Goal: Transaction & Acquisition: Book appointment/travel/reservation

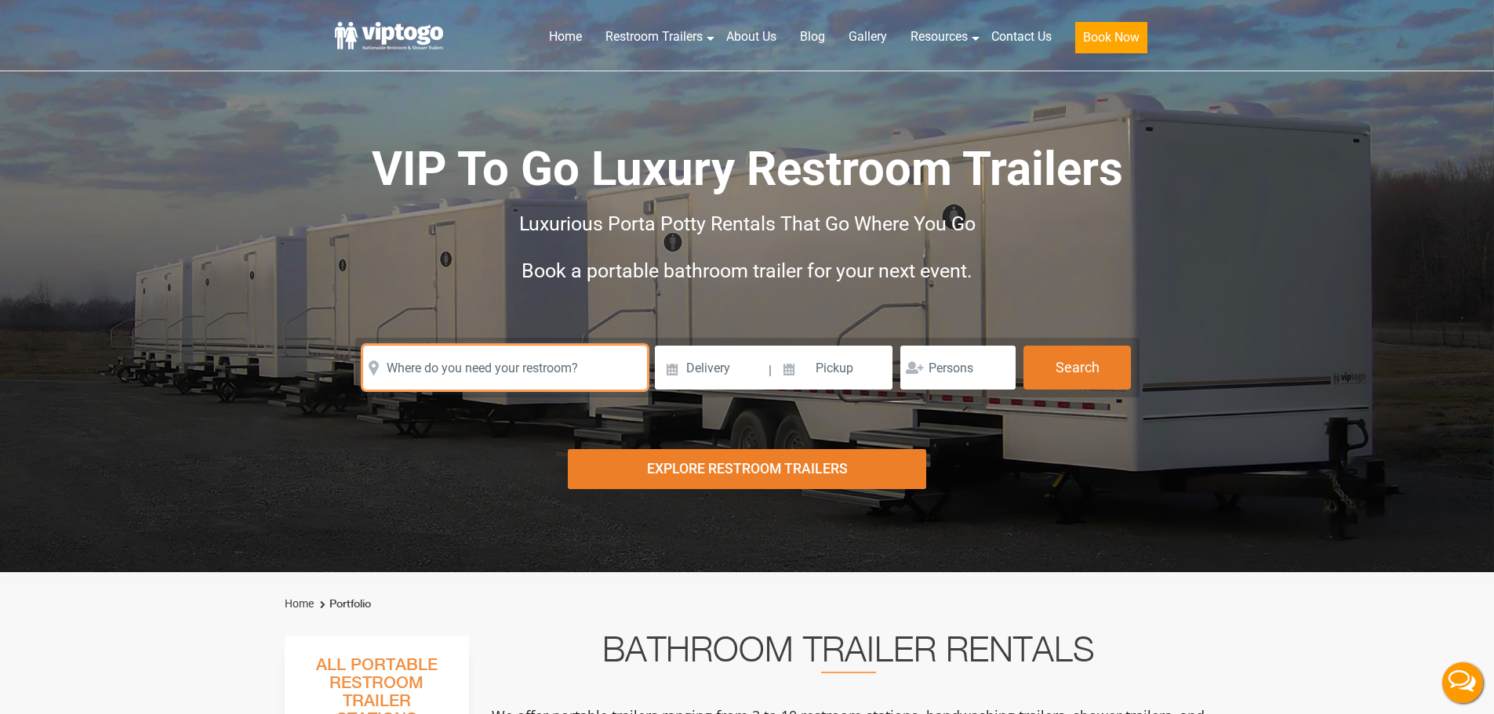
click at [470, 363] on input "text" at bounding box center [505, 368] width 284 height 44
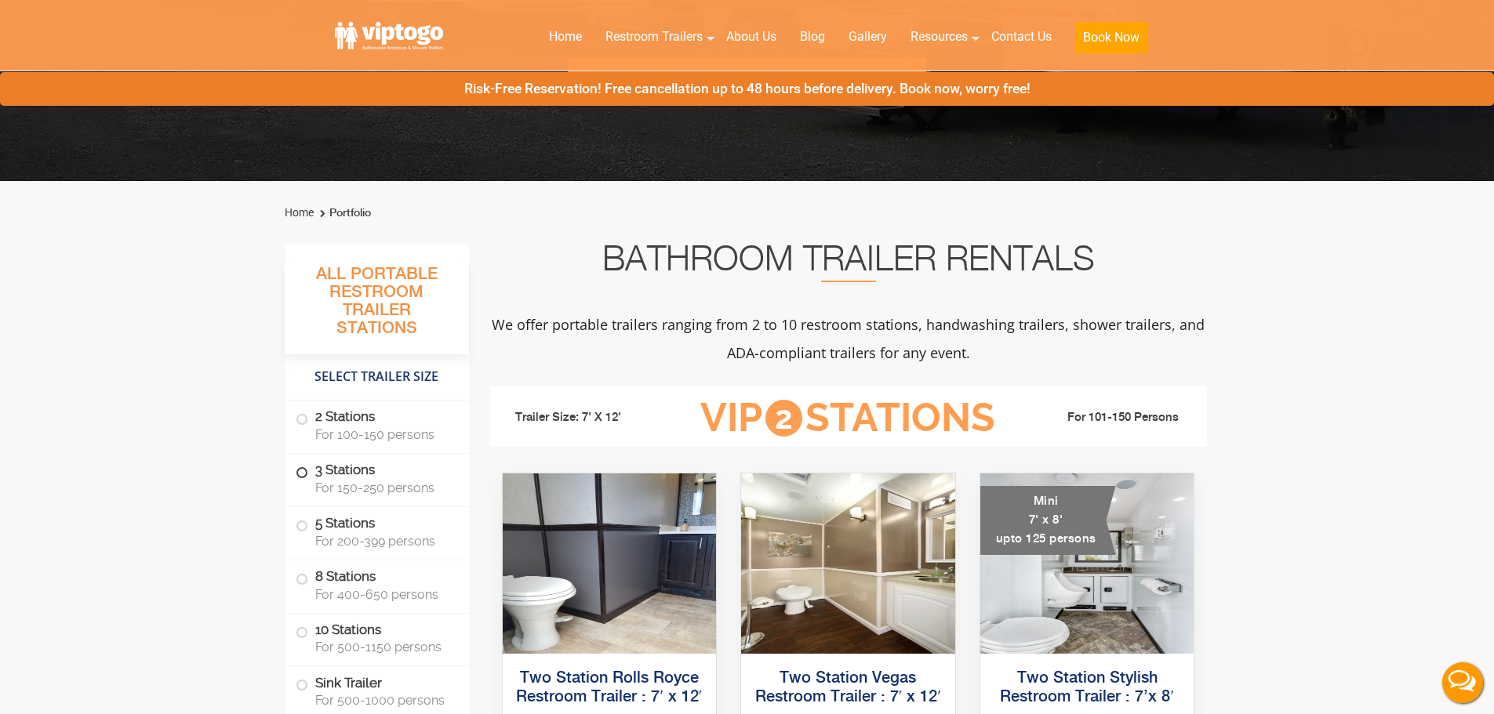
scroll to position [392, 0]
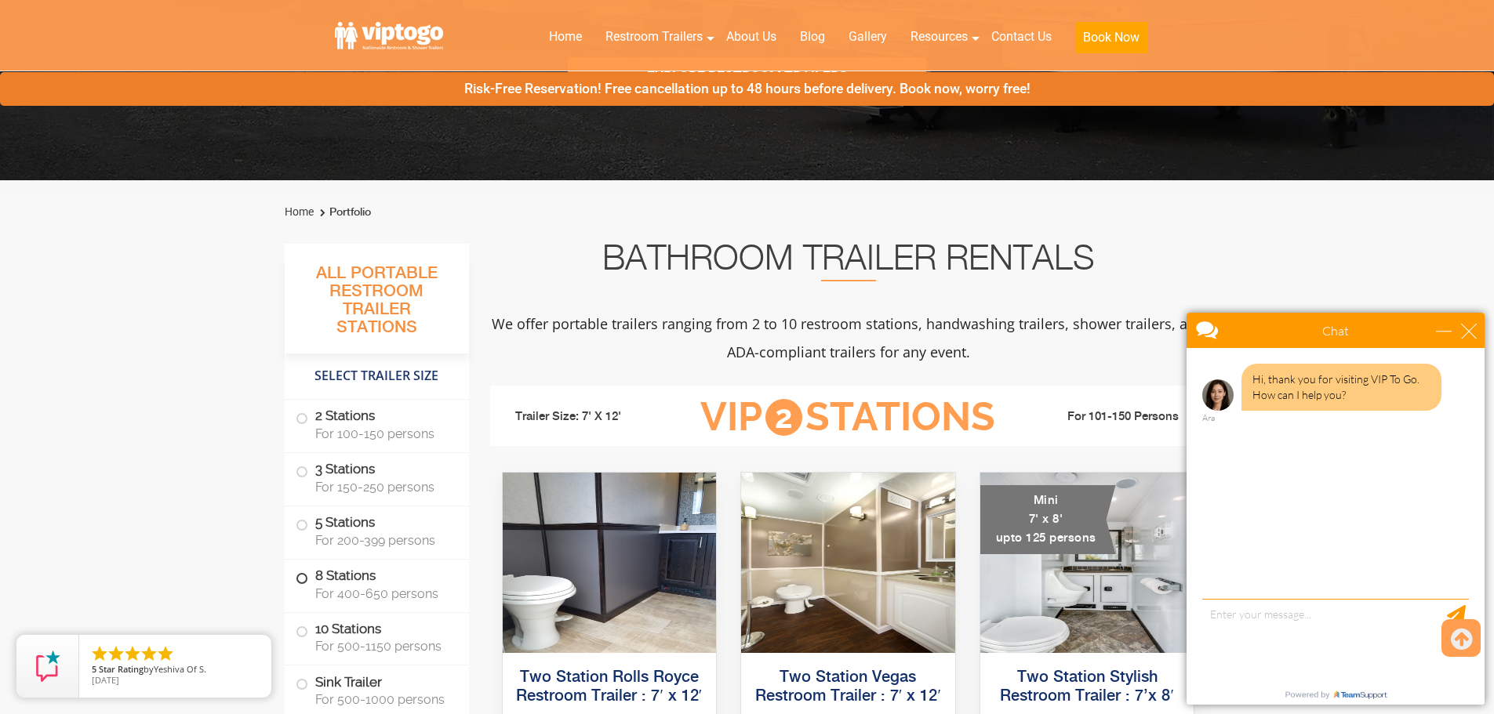
click at [362, 587] on span "For 400-650 persons" at bounding box center [382, 594] width 135 height 15
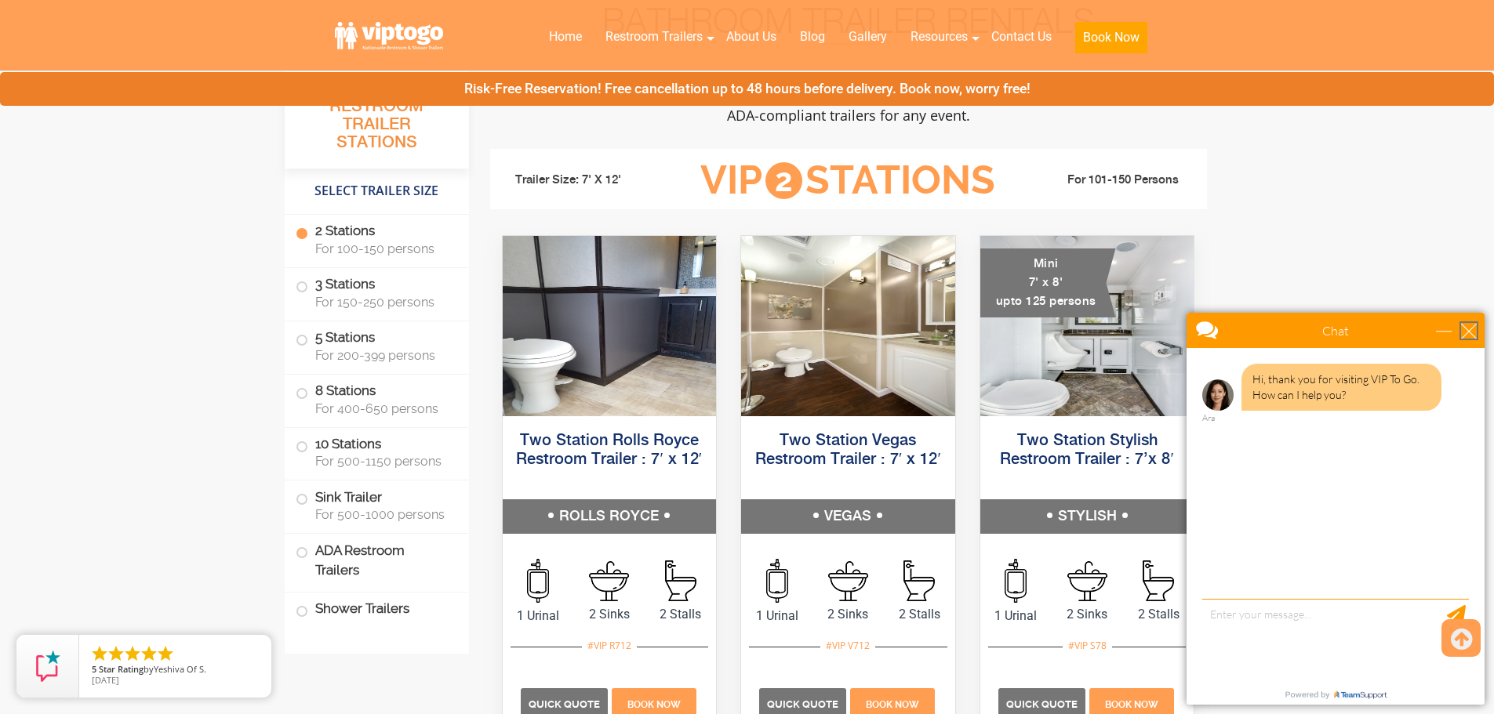
click at [1470, 329] on div "close" at bounding box center [1469, 331] width 16 height 16
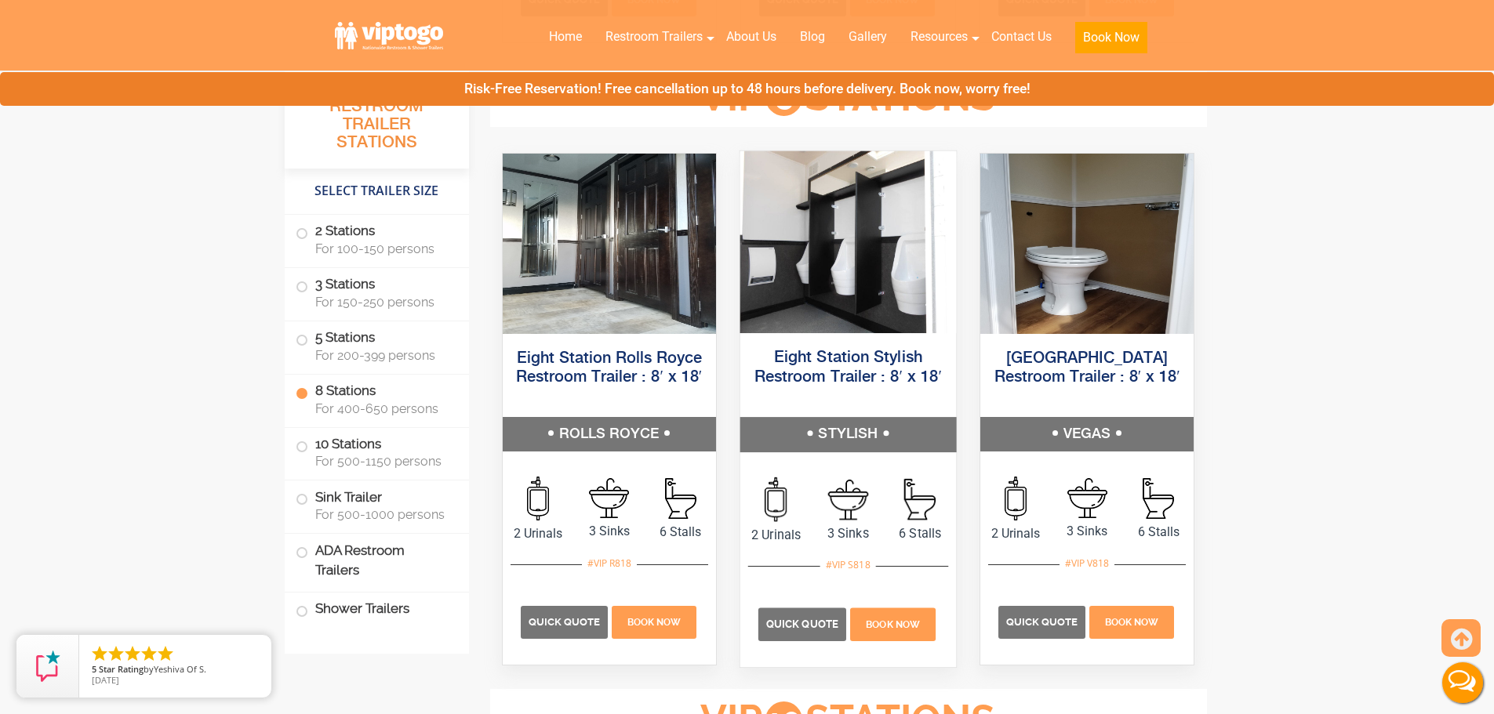
scroll to position [2995, 0]
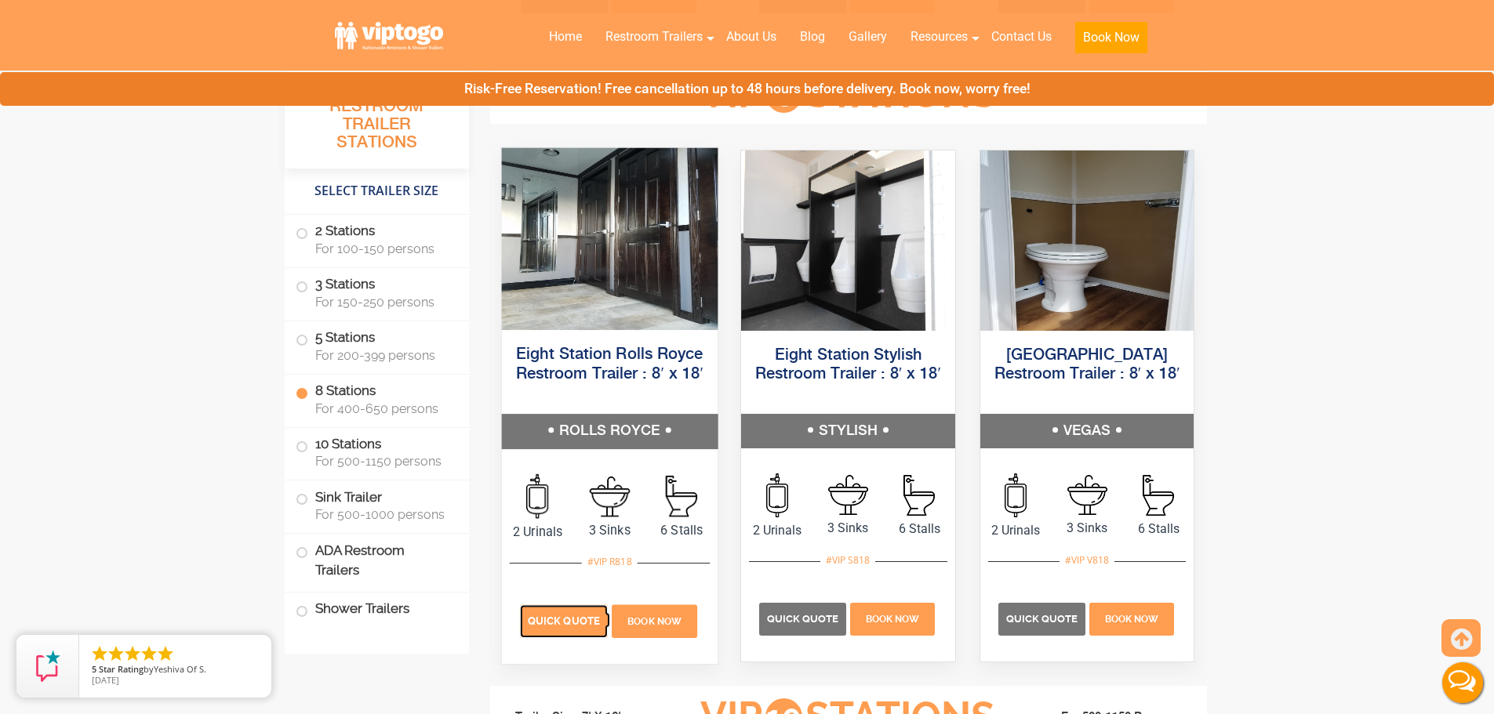
click at [580, 625] on span "Quick Quote" at bounding box center [564, 621] width 72 height 12
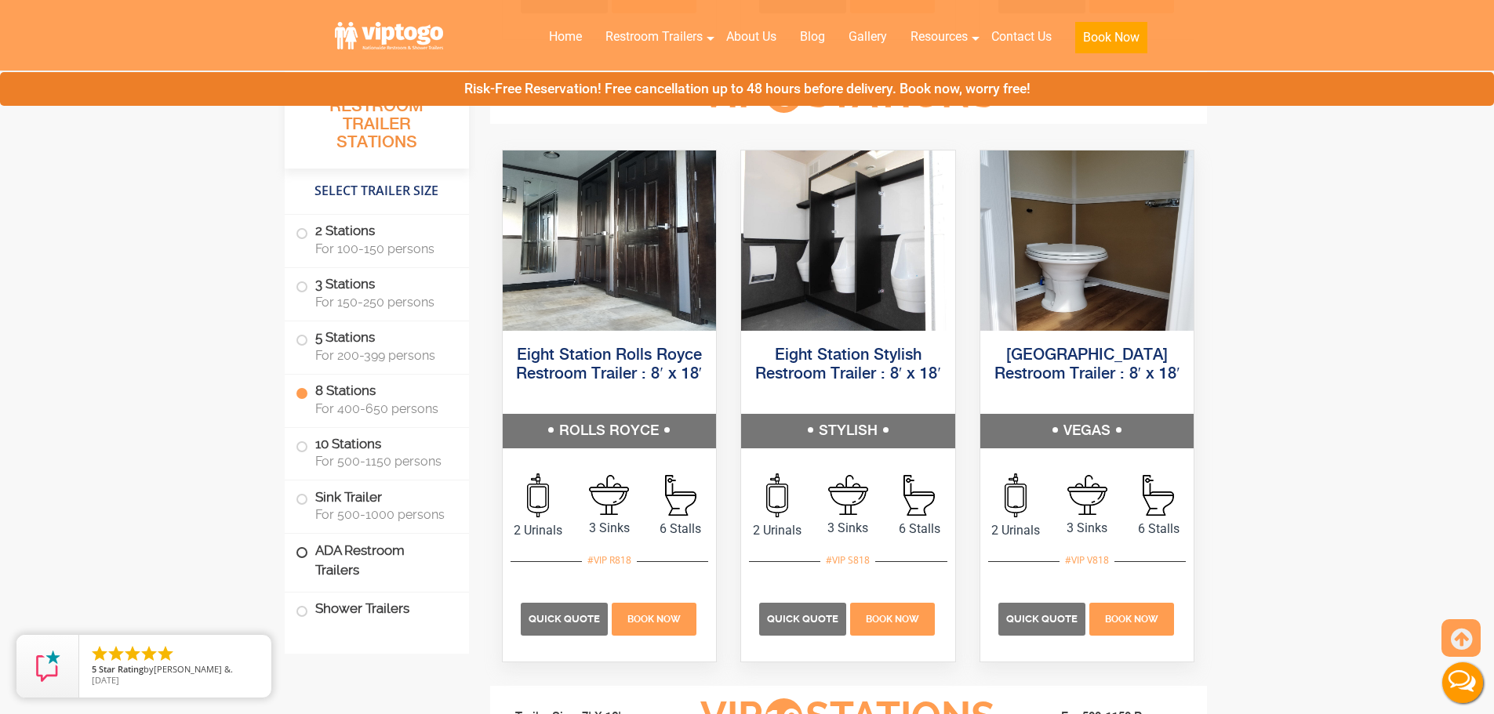
drag, startPoint x: 380, startPoint y: 571, endPoint x: 428, endPoint y: 568, distance: 48.7
click at [380, 571] on label "ADA Restroom Trailers" at bounding box center [377, 560] width 162 height 53
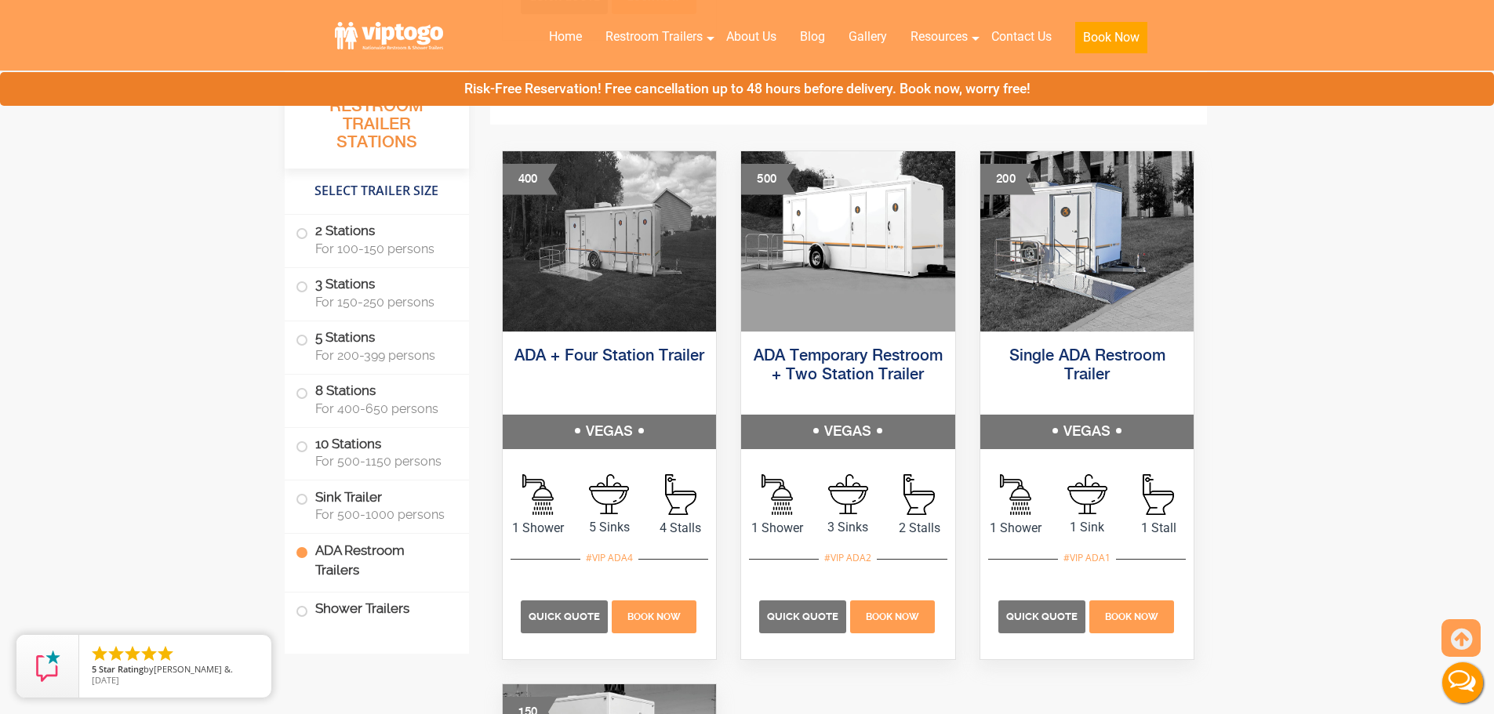
scroll to position [4885, 0]
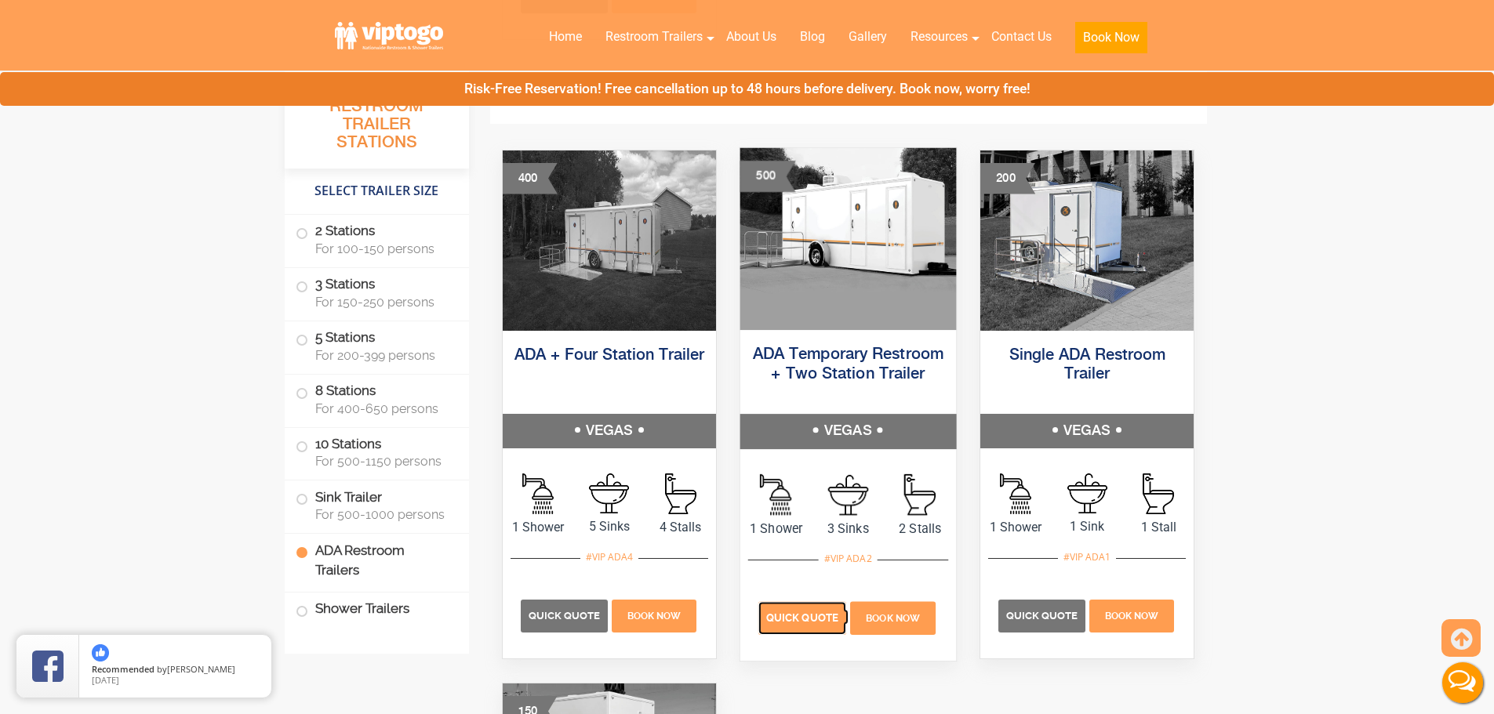
drag, startPoint x: 799, startPoint y: 627, endPoint x: 820, endPoint y: 625, distance: 21.2
click at [799, 627] on p "Quick Quote" at bounding box center [802, 617] width 88 height 33
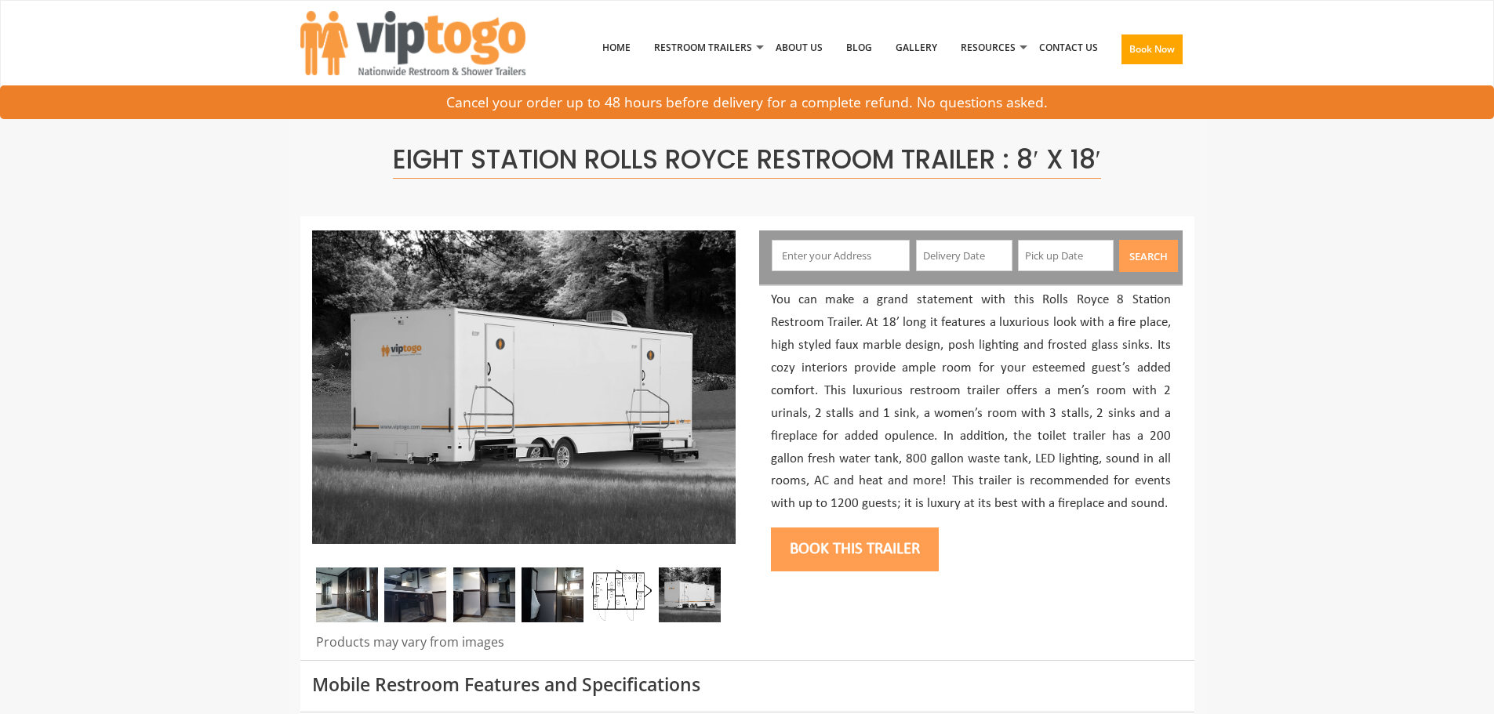
click at [881, 245] on input "text" at bounding box center [841, 255] width 138 height 31
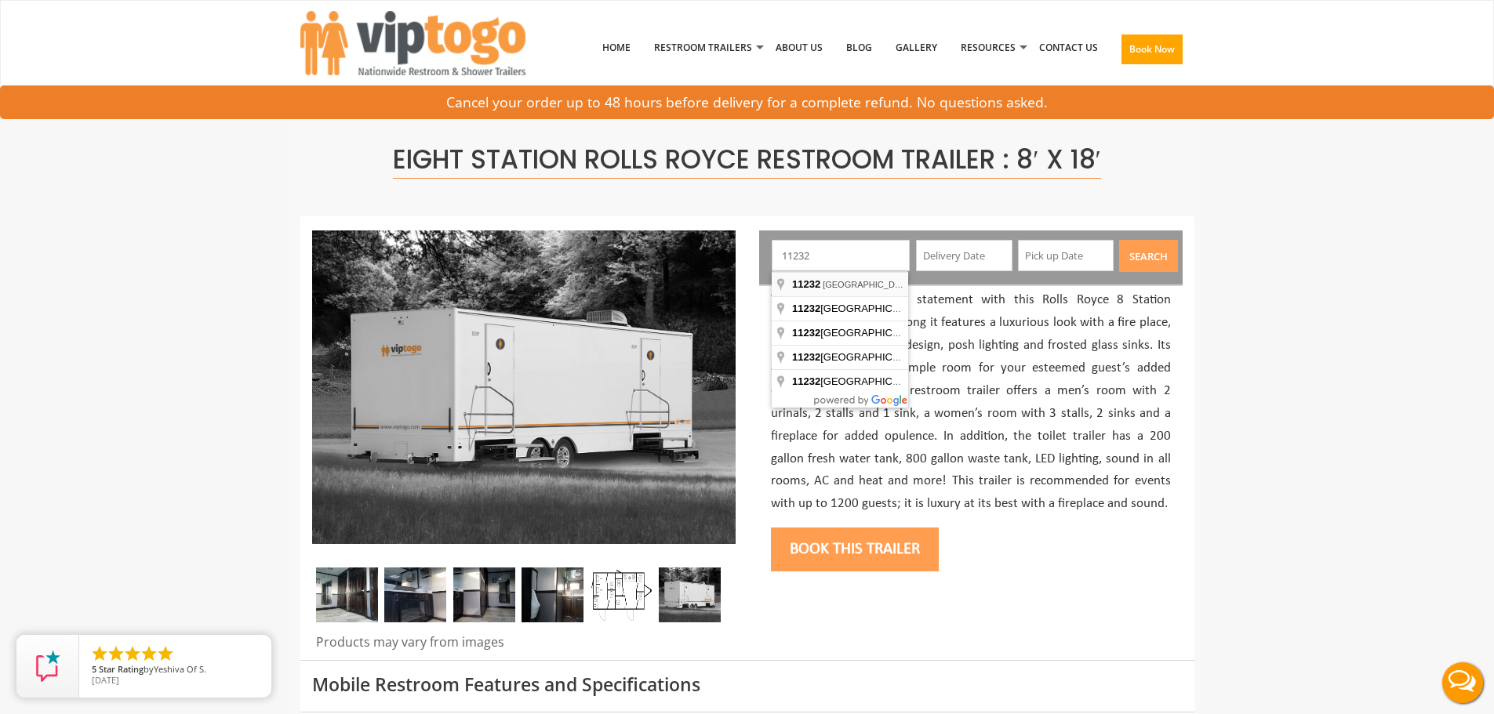
type input "Brooklyn, NY 11232, USA"
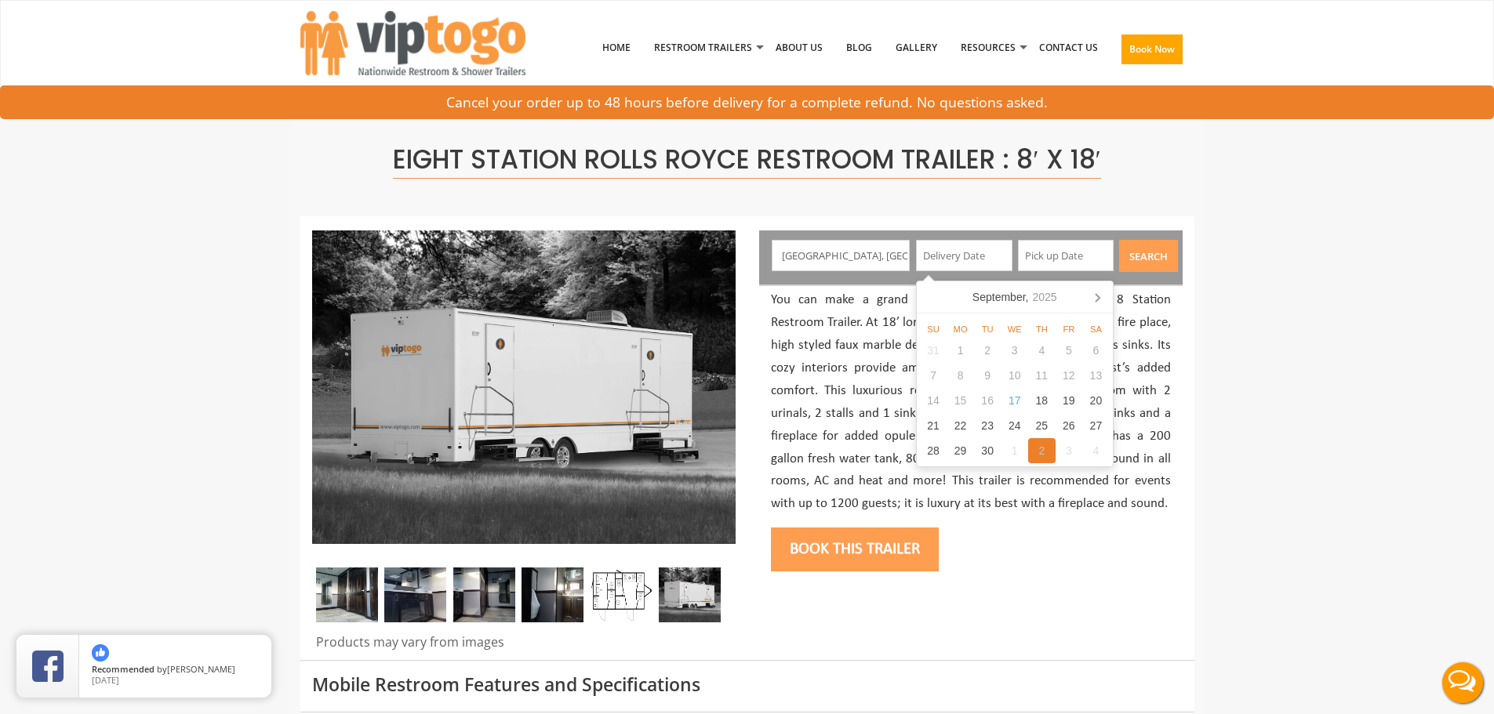
click at [1045, 446] on div "2" at bounding box center [1041, 450] width 27 height 25
type input "10/02/2025"
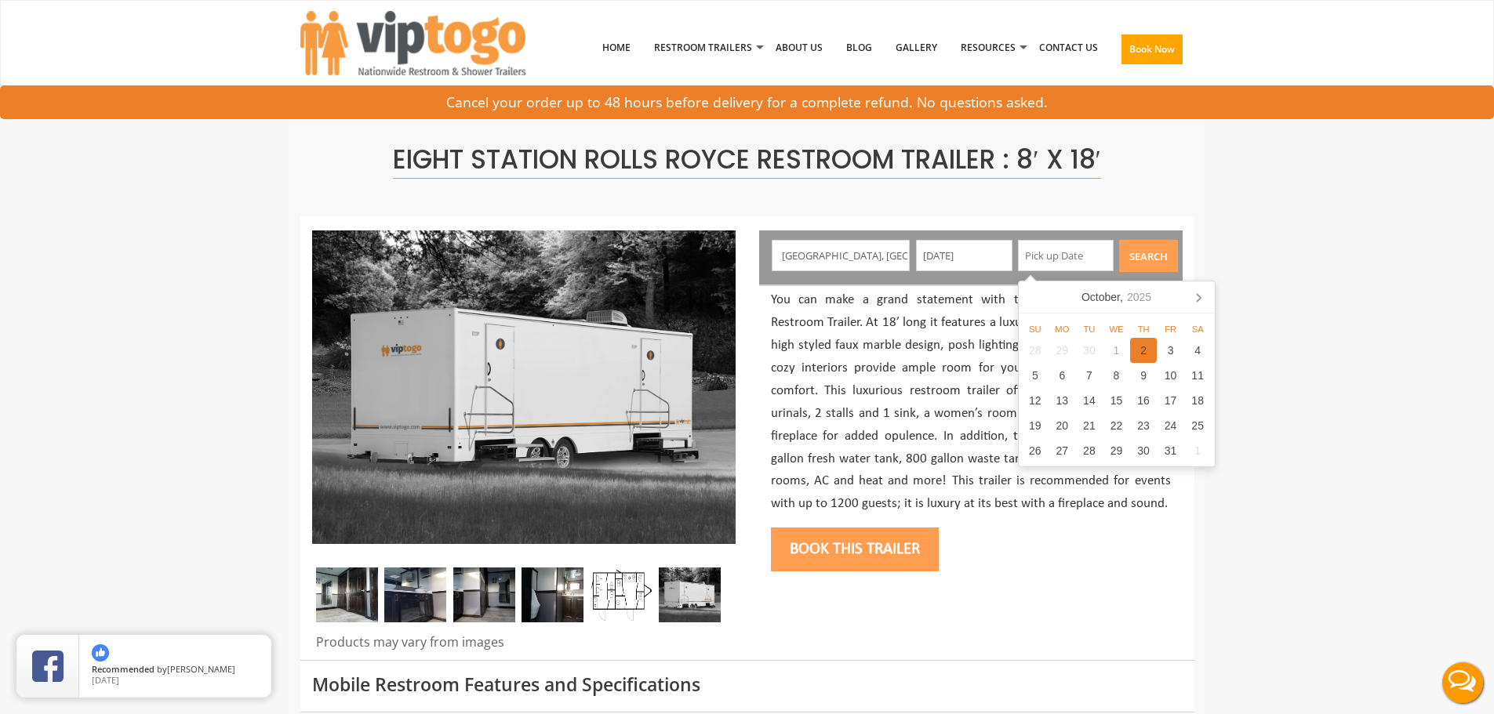
click at [1135, 350] on div "2" at bounding box center [1143, 350] width 27 height 25
type input "10/02/2025"
click at [1154, 256] on button "Search" at bounding box center [1148, 256] width 59 height 32
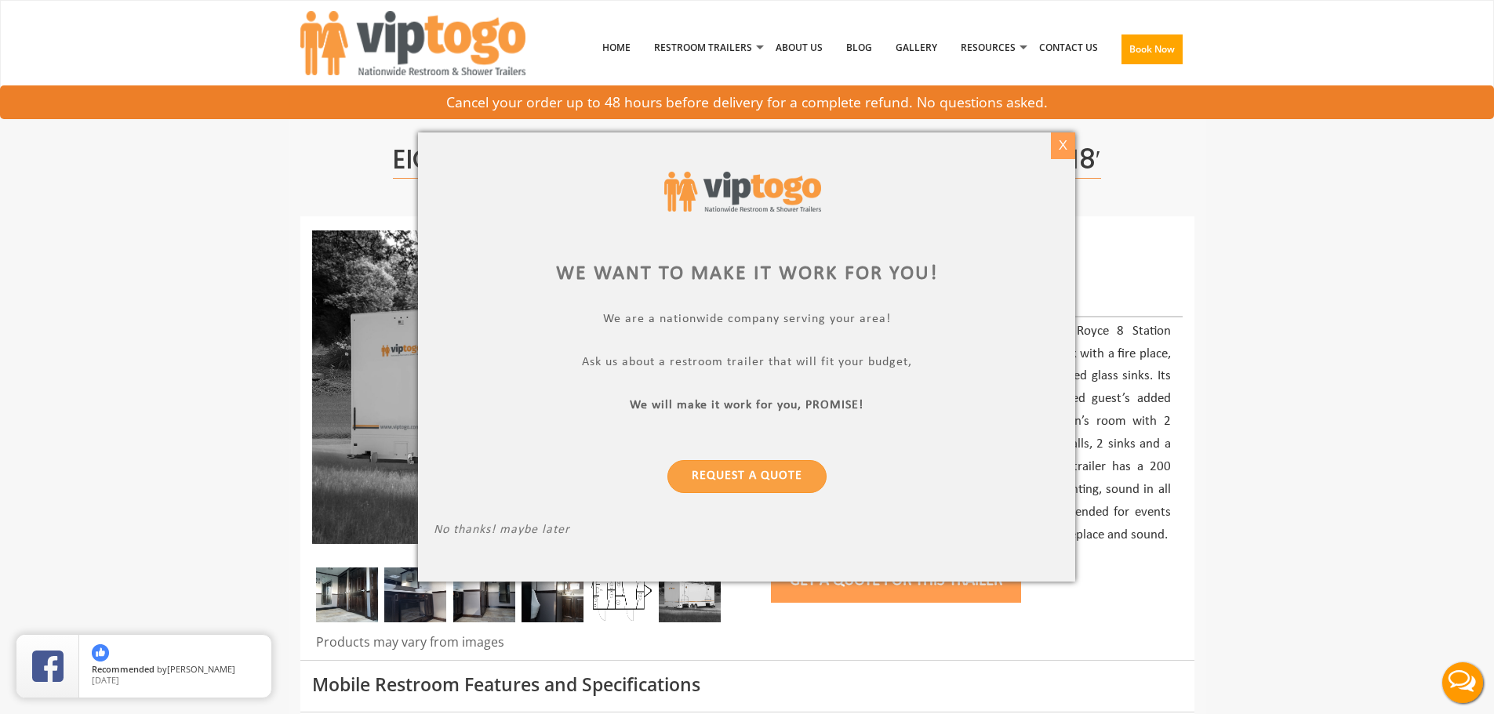
click at [1067, 154] on div "X" at bounding box center [1063, 146] width 24 height 27
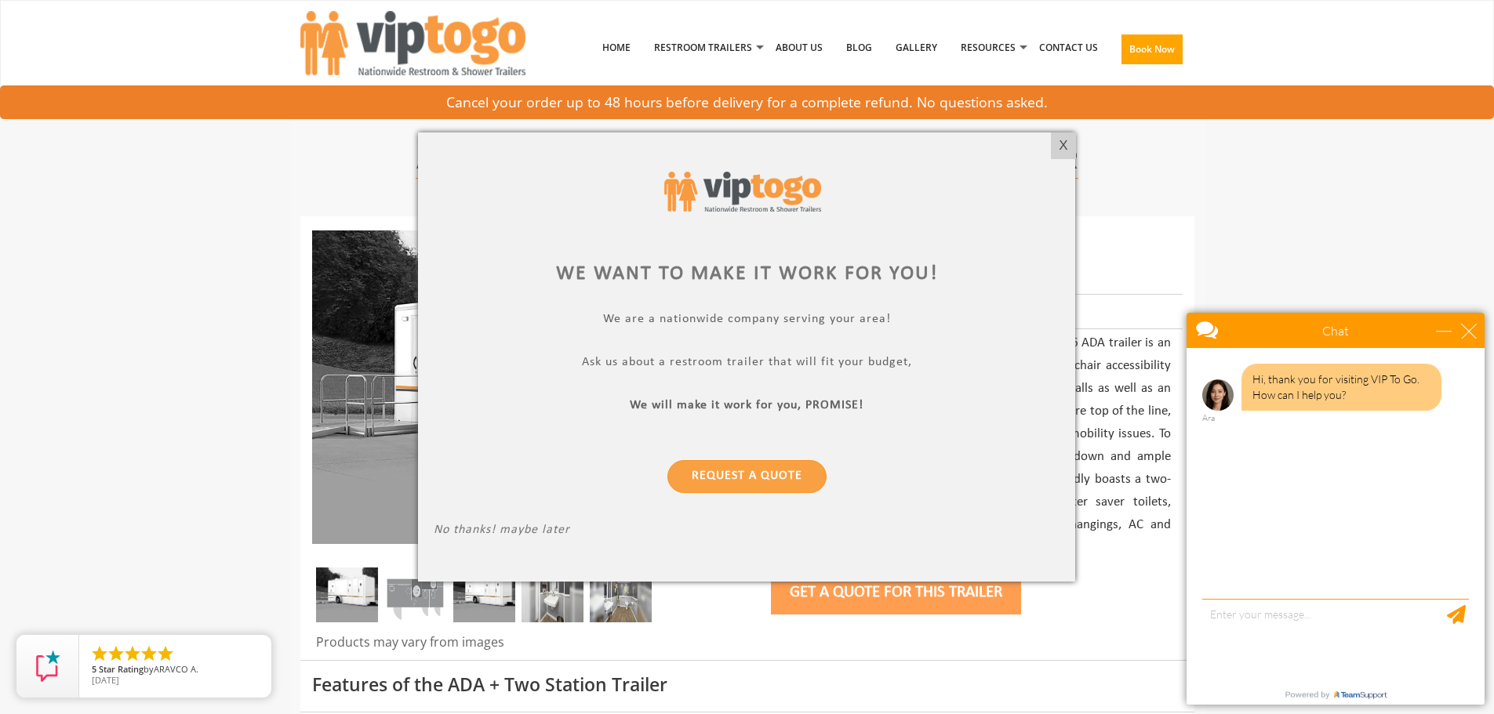
drag, startPoint x: 1054, startPoint y: 140, endPoint x: 1063, endPoint y: 145, distance: 10.5
click at [1054, 140] on div "X" at bounding box center [1063, 146] width 24 height 27
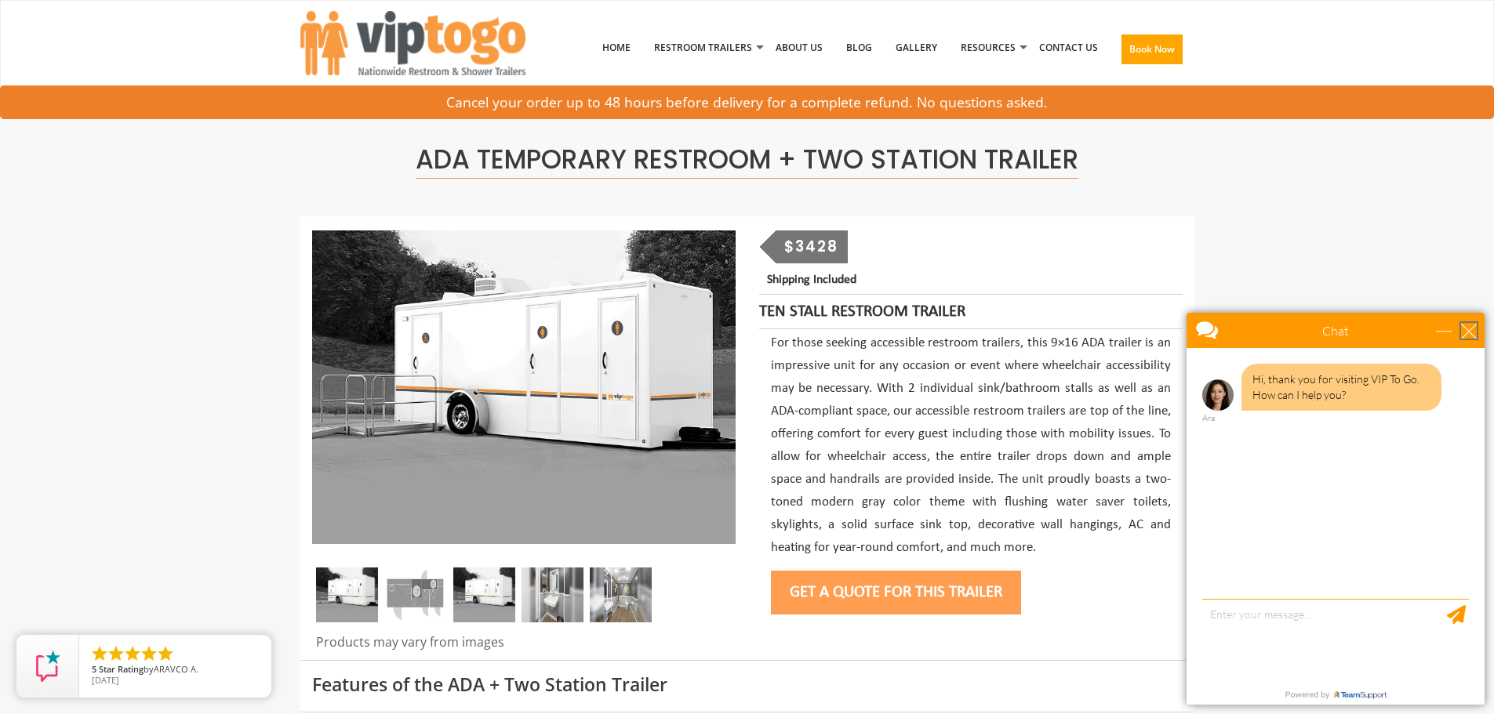
click at [1469, 331] on div "close" at bounding box center [1469, 331] width 16 height 16
